Goal: Information Seeking & Learning: Learn about a topic

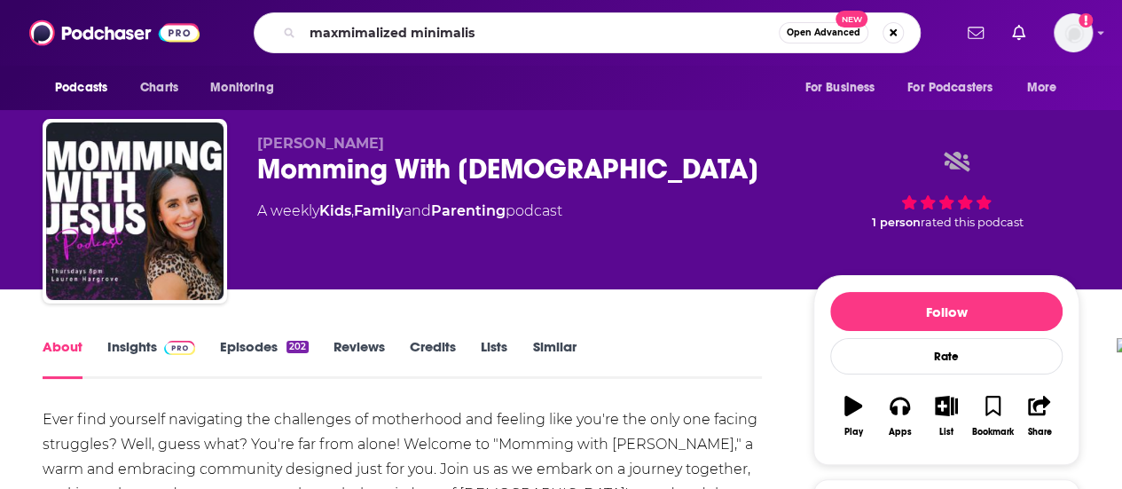
type input "maxmimalized minimalist"
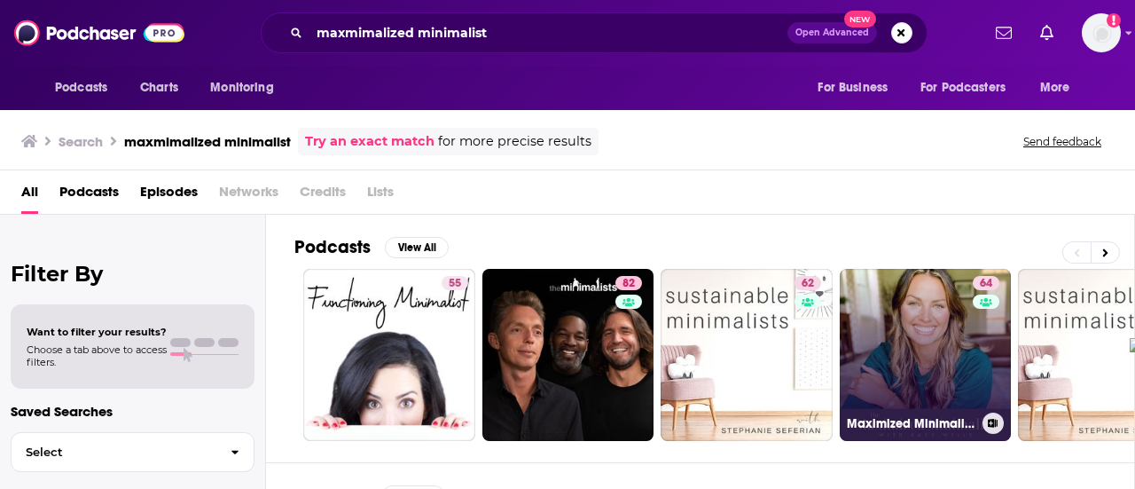
click at [951, 382] on link "64 Maximized Minimalist Podcast" at bounding box center [926, 355] width 172 height 172
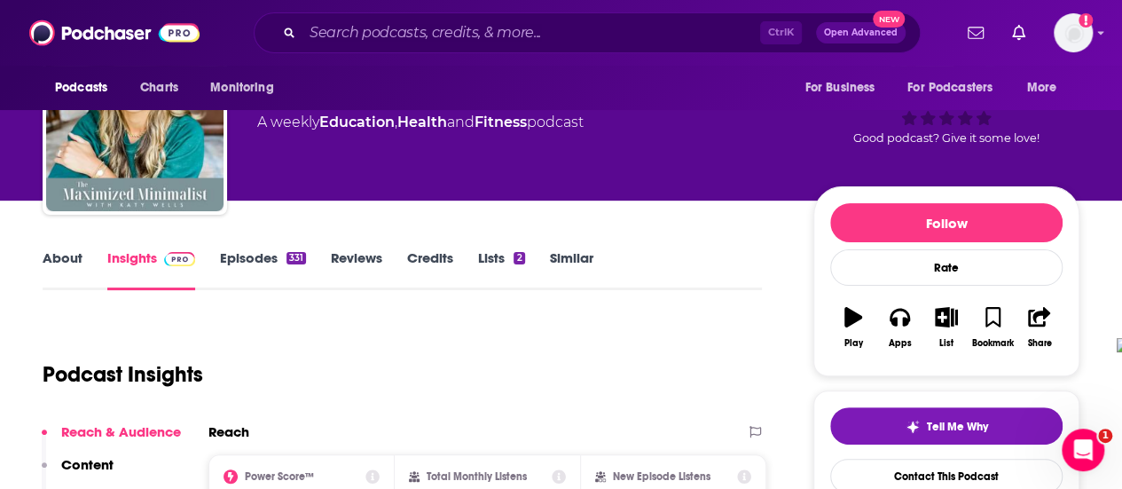
click at [264, 265] on link "Episodes 331" at bounding box center [263, 269] width 86 height 41
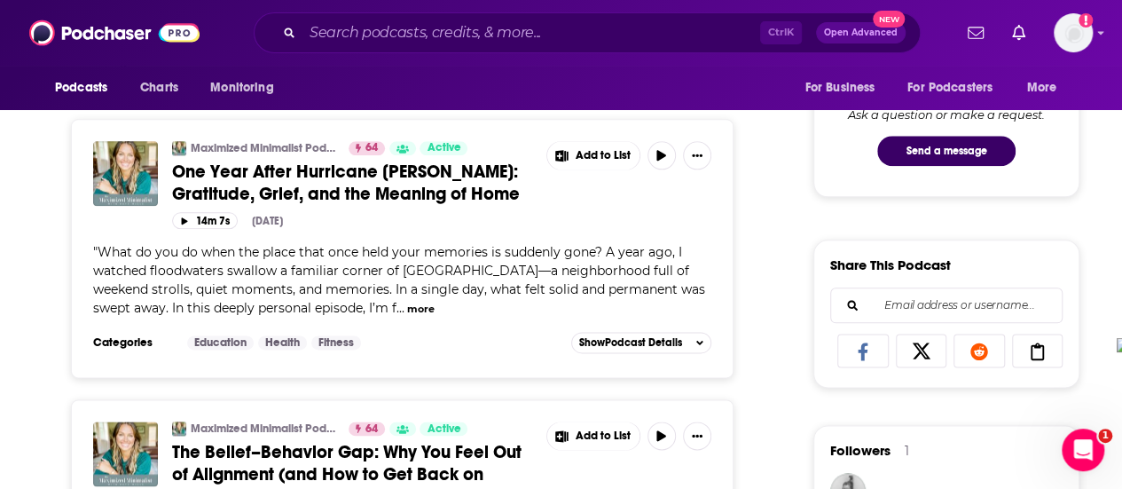
scroll to position [975, 0]
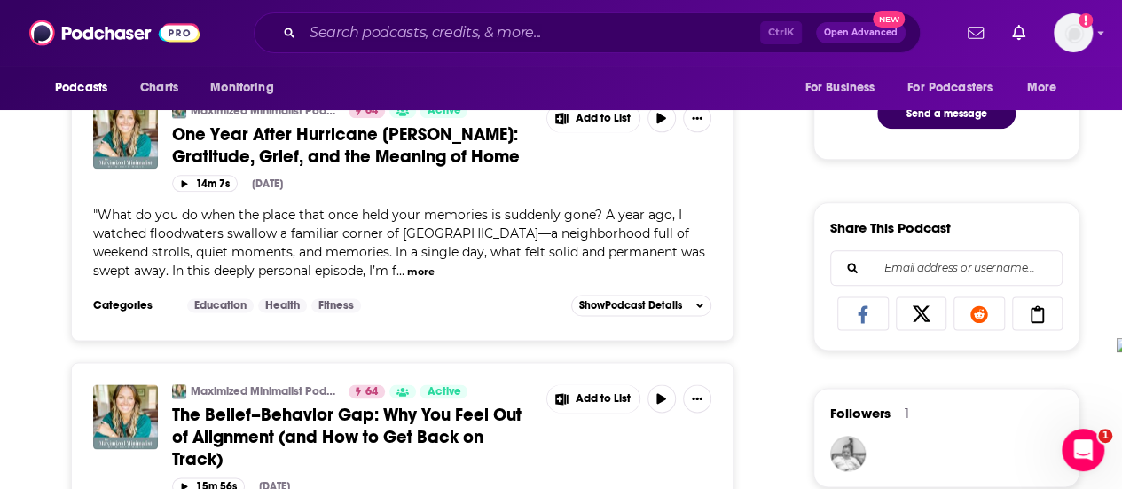
click at [407, 264] on button "more" at bounding box center [420, 271] width 27 height 15
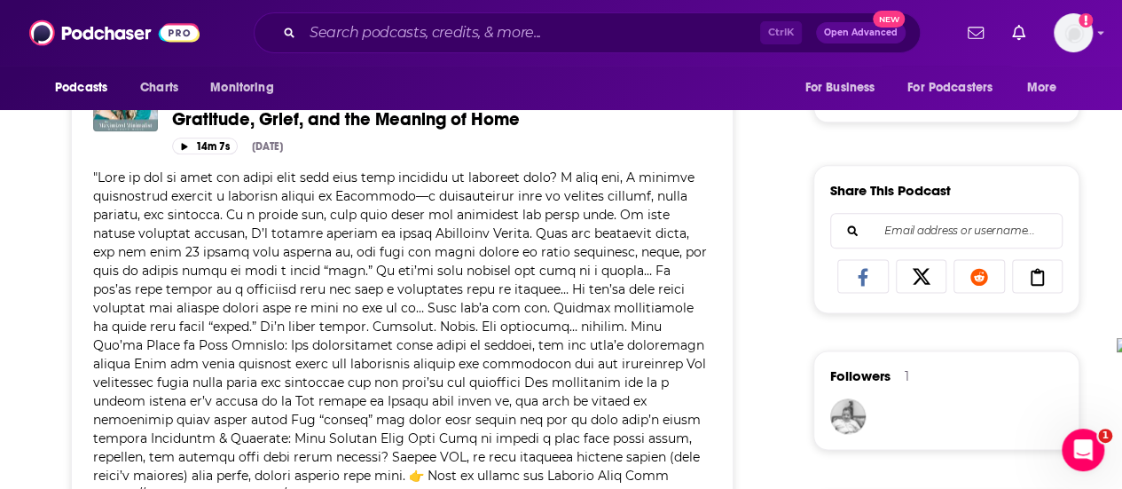
scroll to position [887, 0]
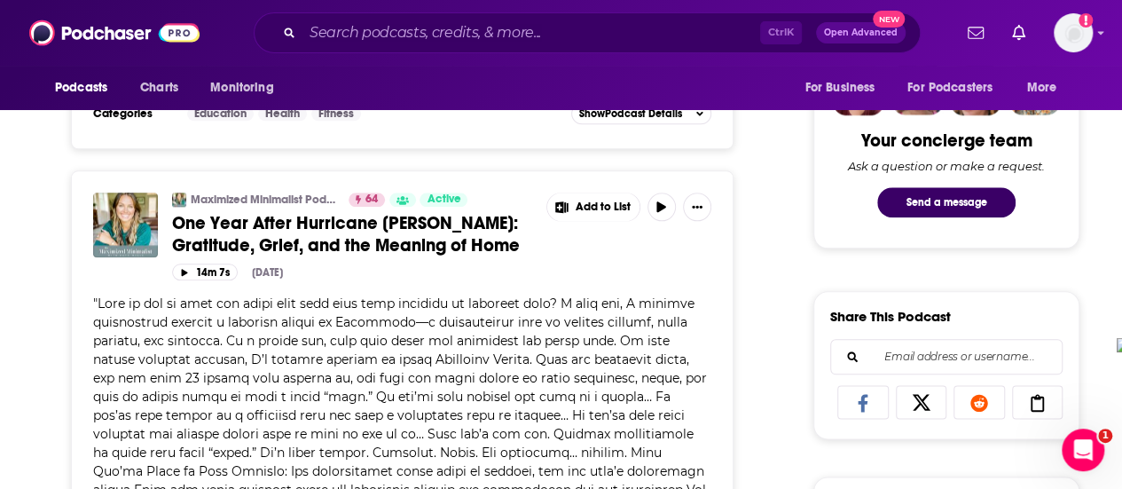
click at [250, 226] on span "One Year After Hurricane [PERSON_NAME]: Gratitude, Grief, and the Meaning of Ho…" at bounding box center [346, 234] width 348 height 44
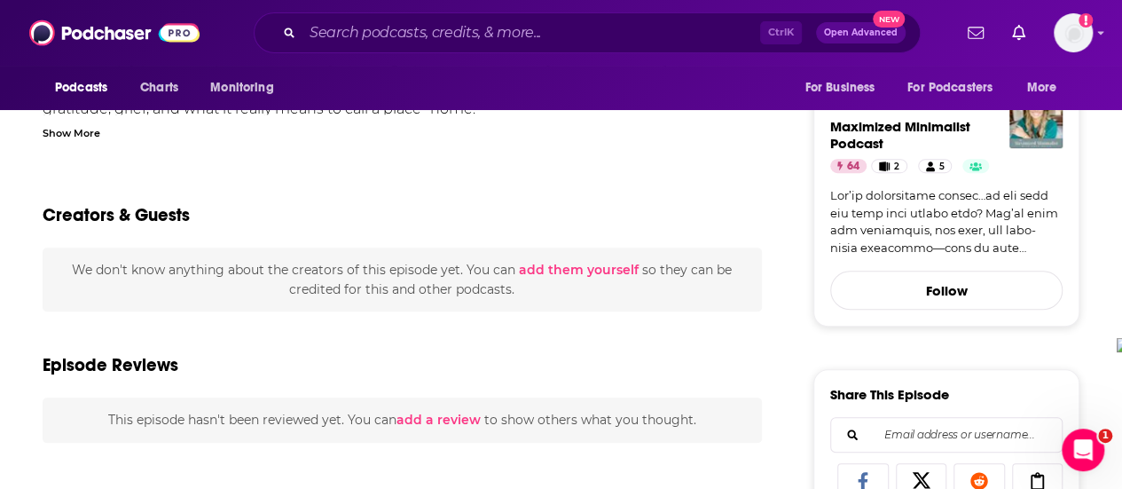
scroll to position [177, 0]
